Goal: Task Accomplishment & Management: Manage account settings

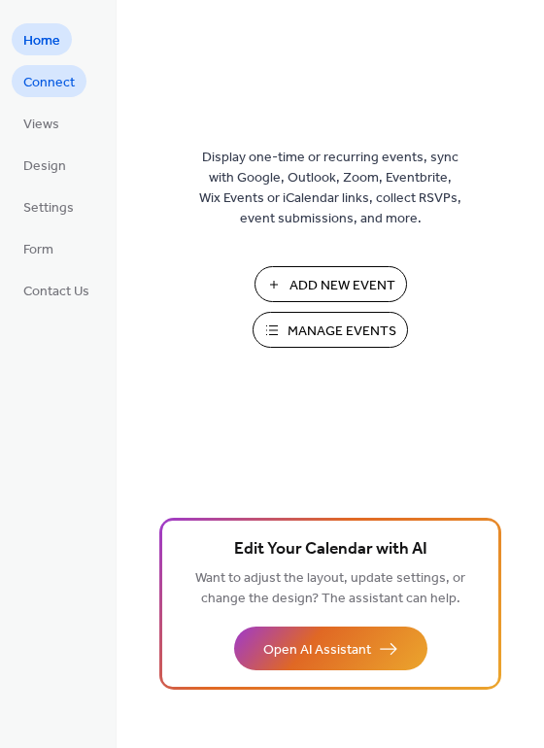
click at [51, 84] on span "Connect" at bounding box center [49, 83] width 52 height 20
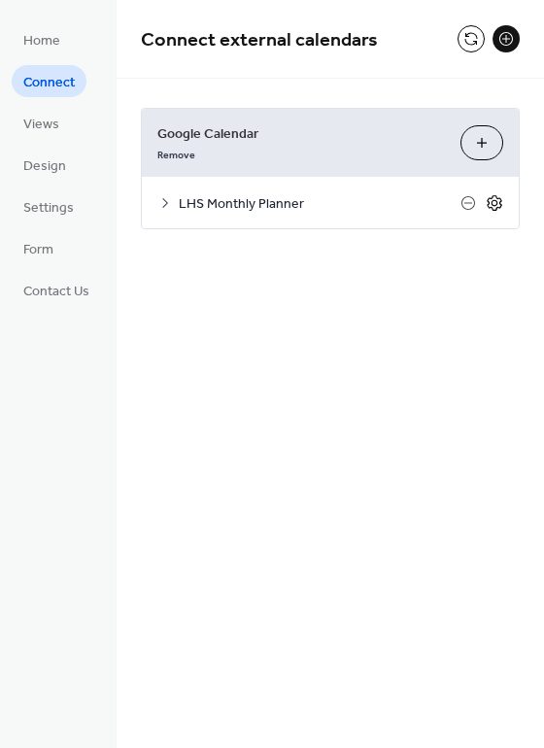
click at [495, 204] on icon at bounding box center [494, 202] width 17 height 17
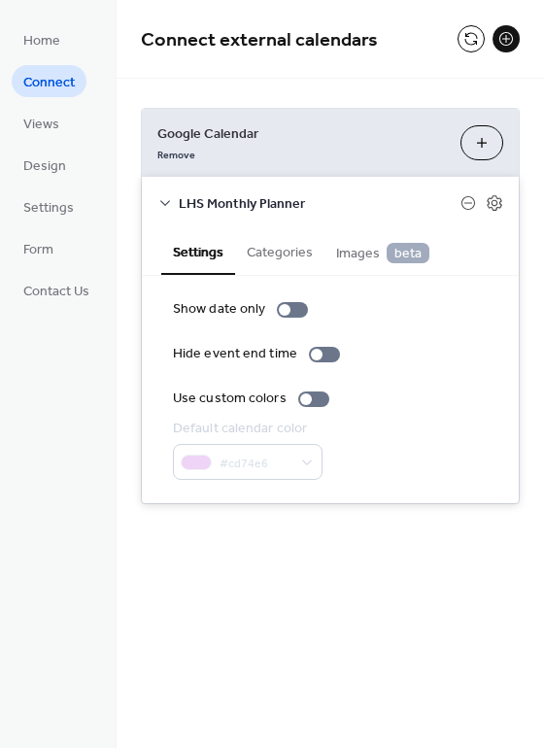
click at [284, 253] on button "Categories" at bounding box center [279, 250] width 89 height 45
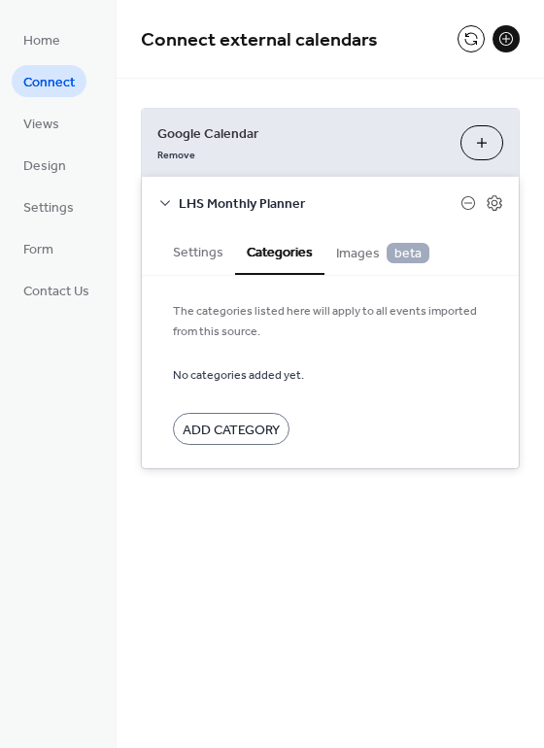
click at [212, 252] on button "Settings" at bounding box center [198, 250] width 74 height 45
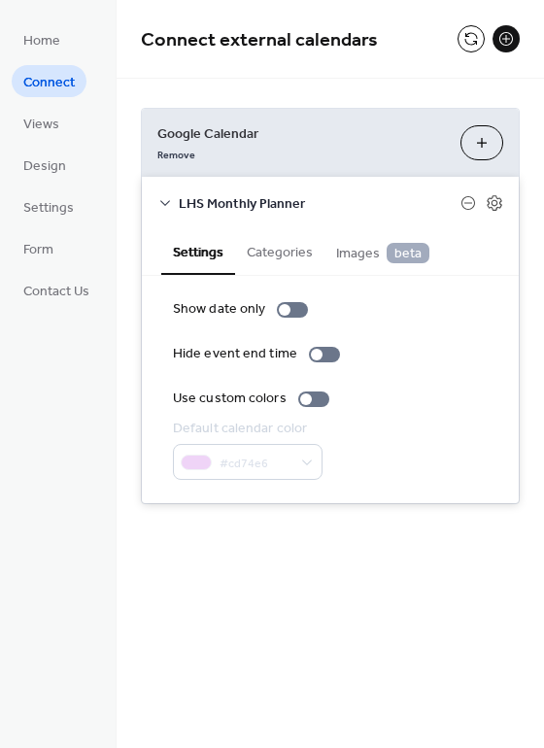
click at [165, 202] on icon at bounding box center [165, 203] width 16 height 16
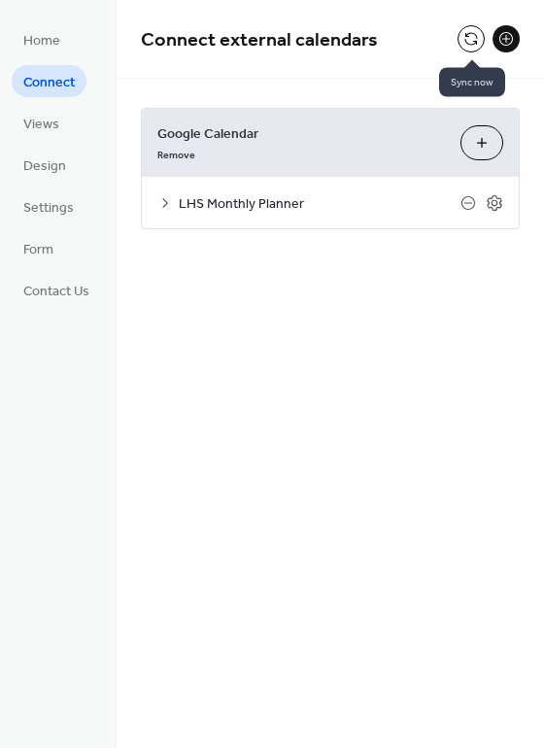
click at [463, 39] on button at bounding box center [471, 38] width 27 height 27
click at [472, 34] on button at bounding box center [471, 38] width 27 height 27
click at [44, 126] on span "Views" at bounding box center [41, 125] width 36 height 20
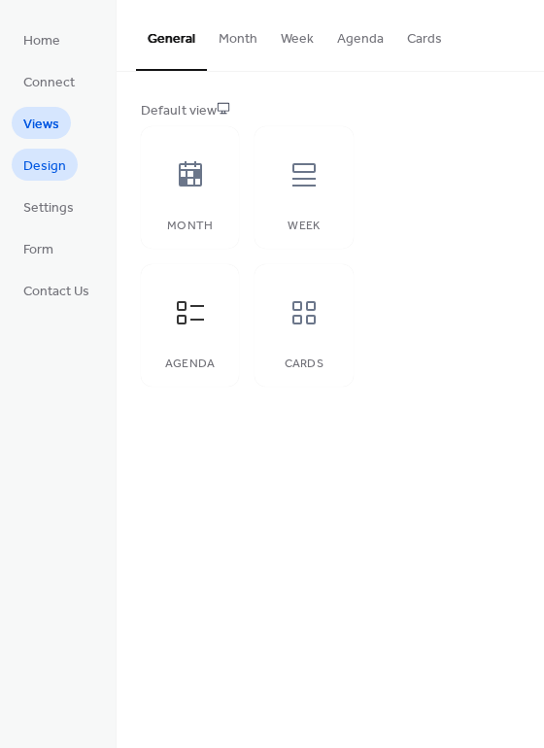
click at [52, 156] on span "Design" at bounding box center [44, 166] width 43 height 20
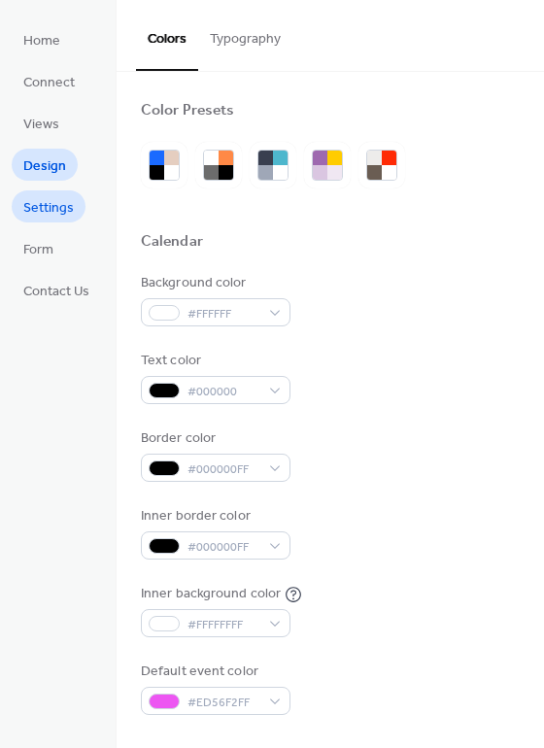
click at [52, 204] on span "Settings" at bounding box center [48, 208] width 51 height 20
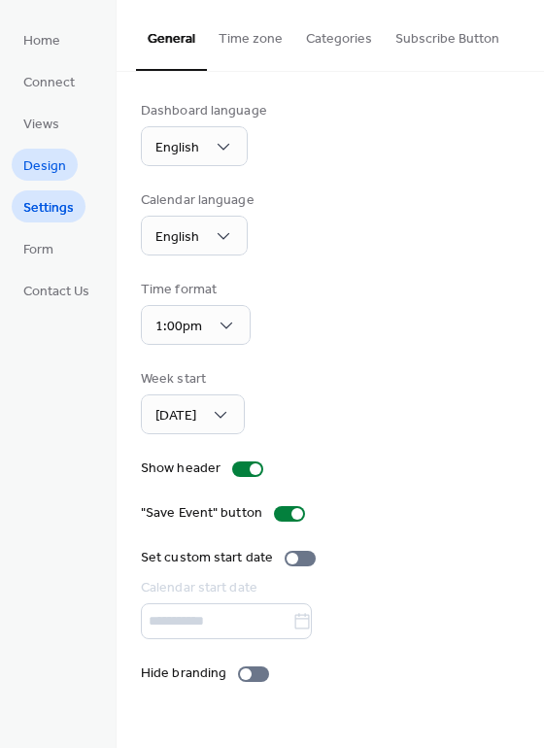
click at [54, 170] on span "Design" at bounding box center [44, 166] width 43 height 20
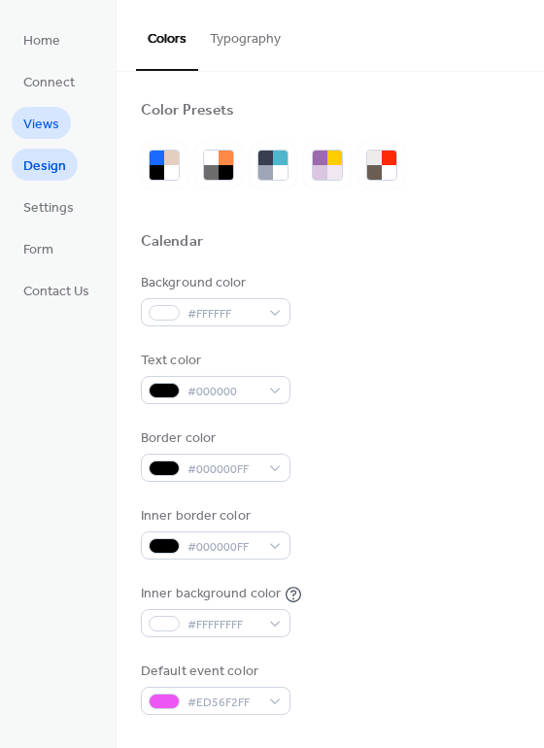
click at [56, 130] on span "Views" at bounding box center [41, 125] width 36 height 20
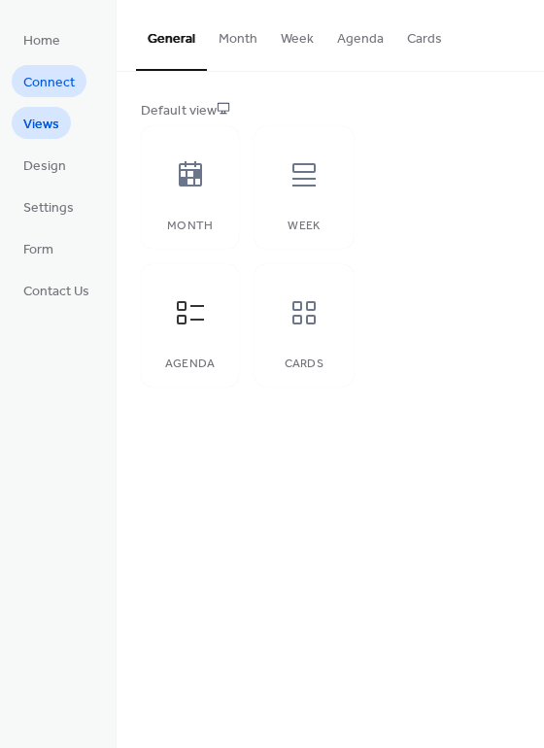
click at [57, 92] on span "Connect" at bounding box center [49, 83] width 52 height 20
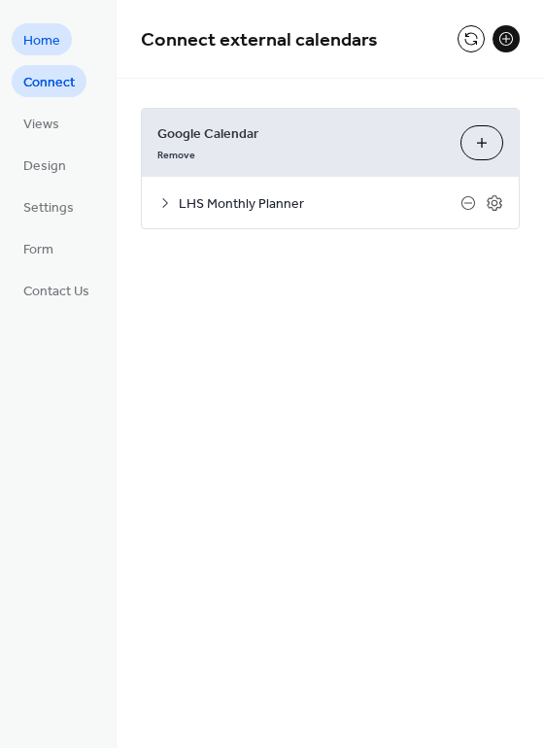
click at [59, 37] on link "Home" at bounding box center [42, 39] width 60 height 32
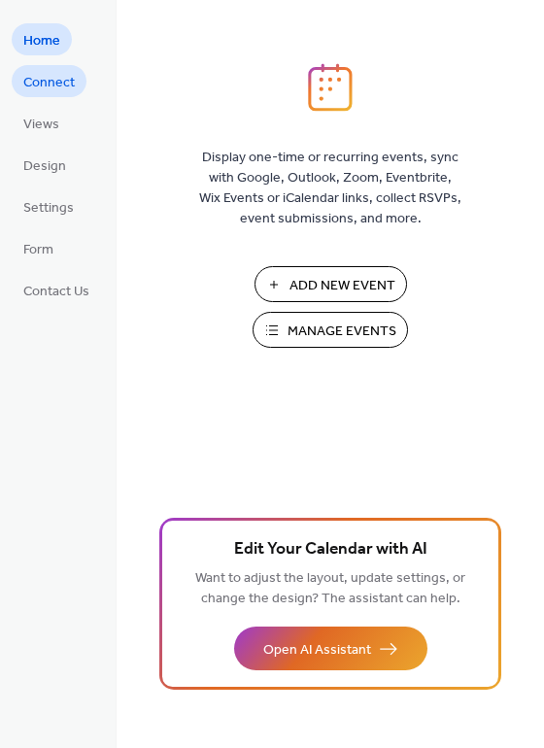
click at [54, 76] on span "Connect" at bounding box center [49, 83] width 52 height 20
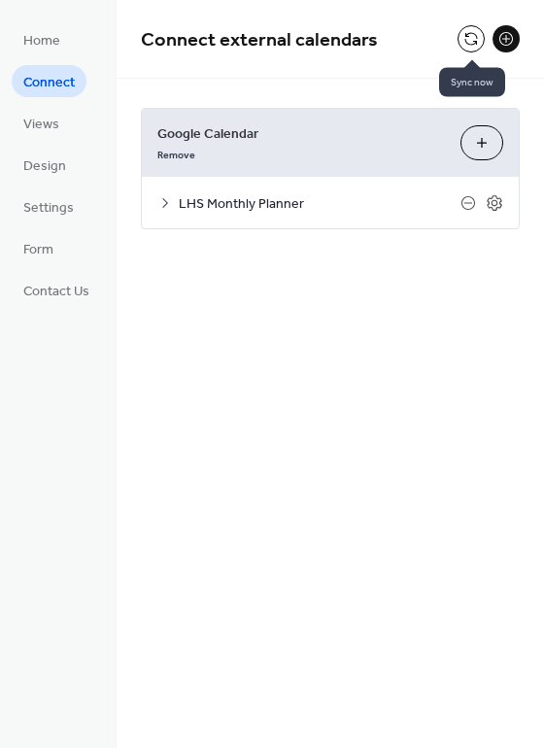
click at [479, 41] on button at bounding box center [471, 38] width 27 height 27
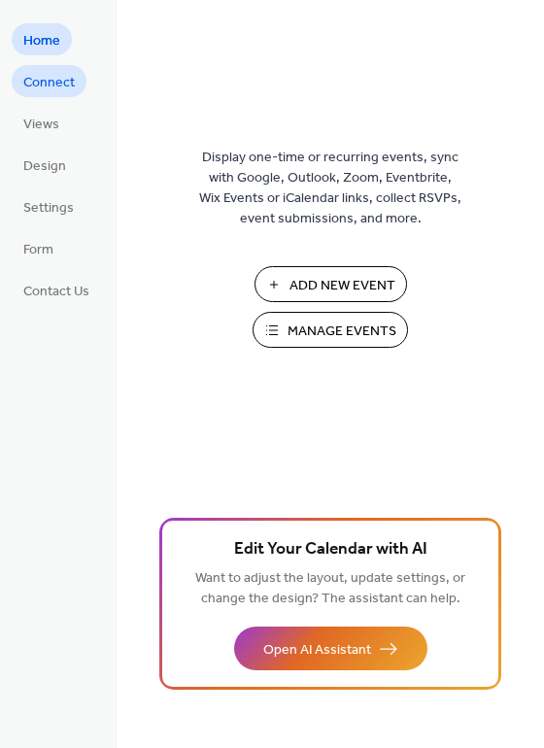
click at [66, 84] on span "Connect" at bounding box center [49, 83] width 52 height 20
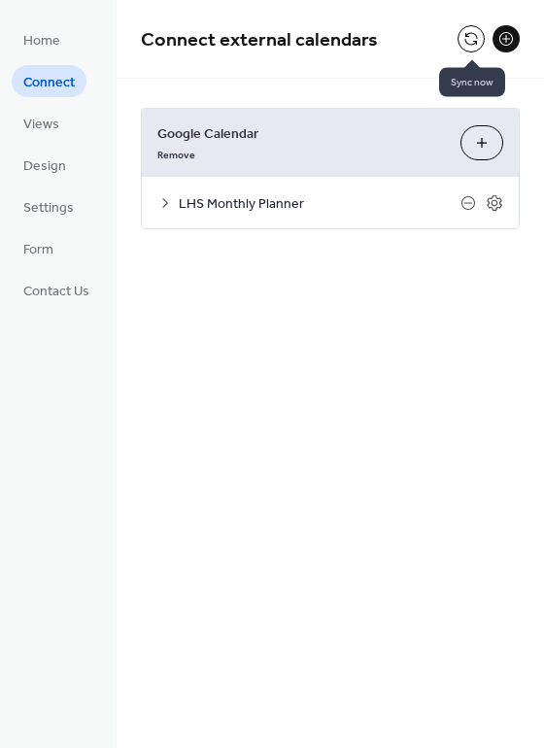
click at [468, 47] on button at bounding box center [471, 38] width 27 height 27
